Goal: Task Accomplishment & Management: Manage account settings

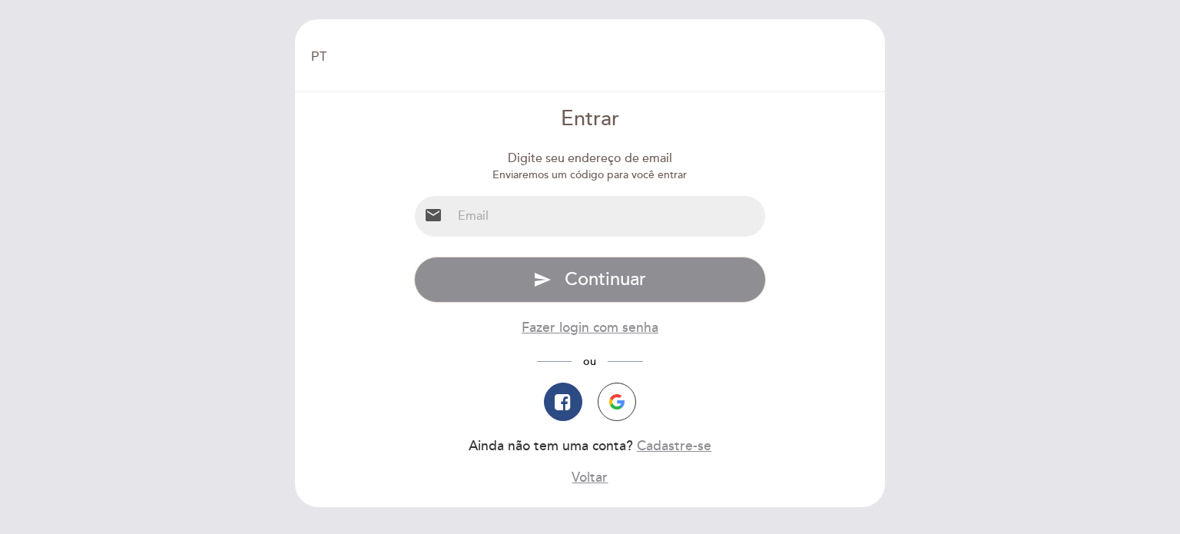
select select "pt"
click at [526, 216] on input "email" at bounding box center [609, 216] width 314 height 41
type input "[MEDICAL_DATA][EMAIL_ADDRESS][DOMAIN_NAME]"
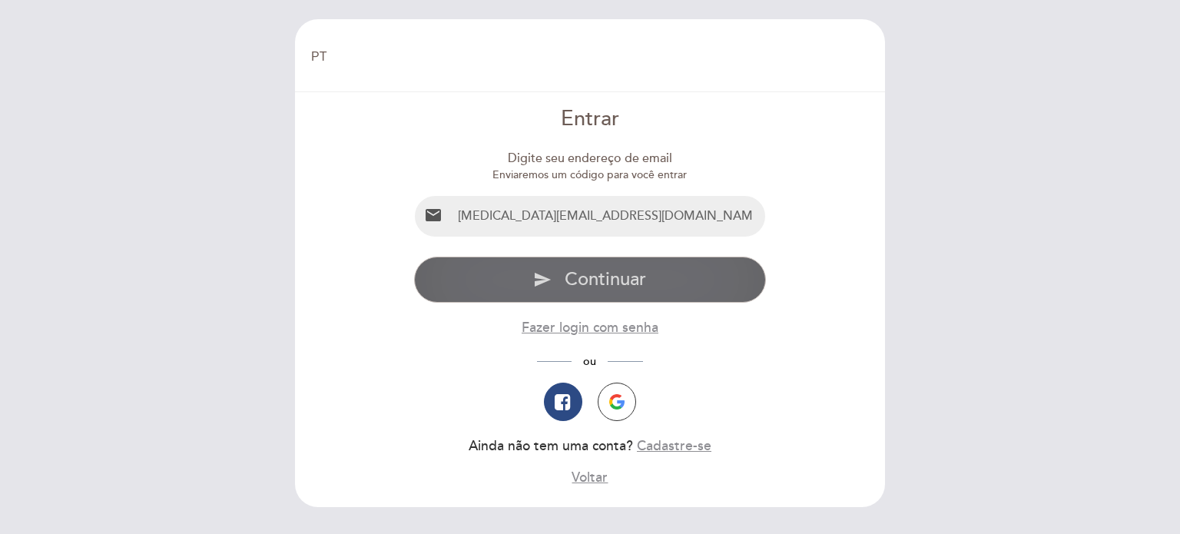
click at [621, 277] on span "Continuar" at bounding box center [605, 279] width 81 height 22
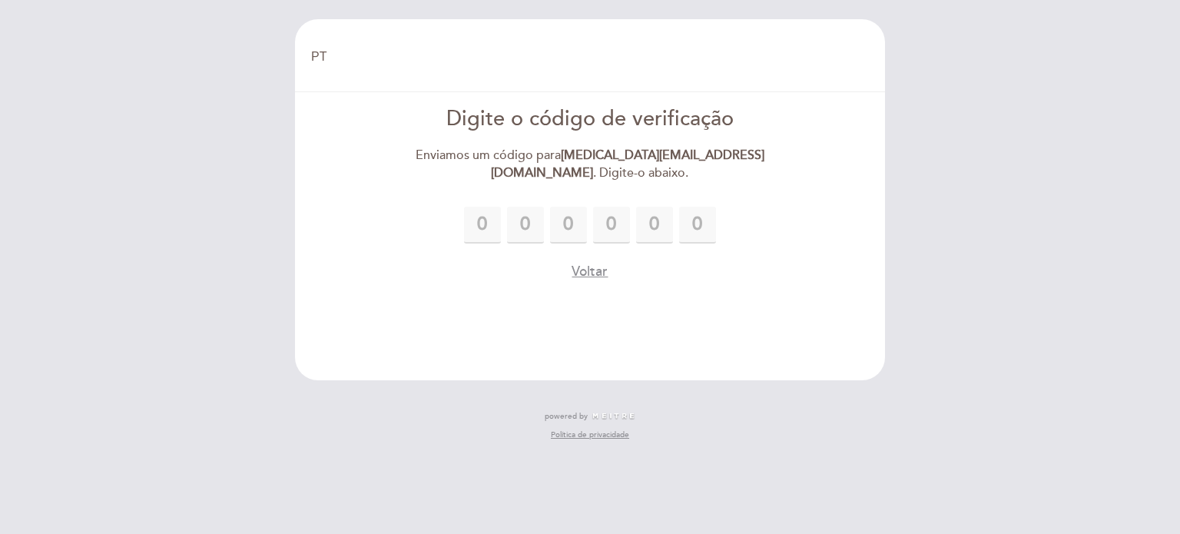
type input "6"
type input "1"
type input "4"
type input "5"
type input "3"
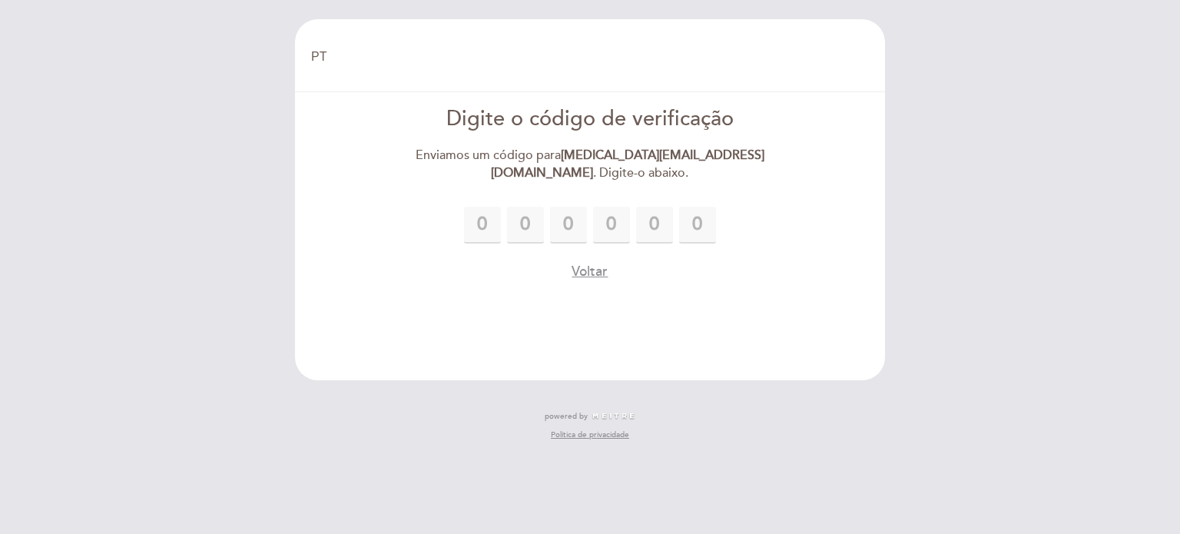
type input "1"
